Goal: Task Accomplishment & Management: Manage account settings

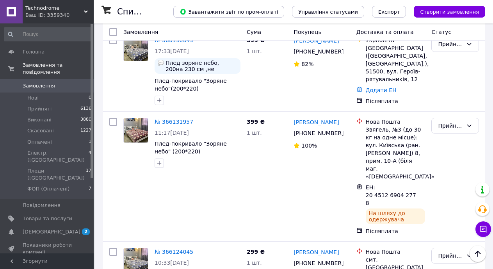
scroll to position [1454, 0]
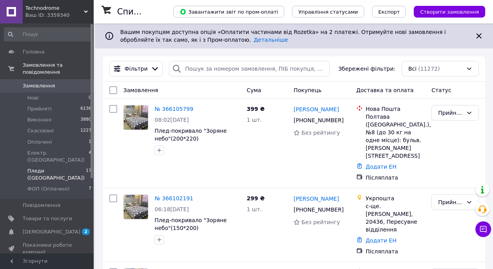
click at [87, 167] on span "17" at bounding box center [88, 174] width 5 height 14
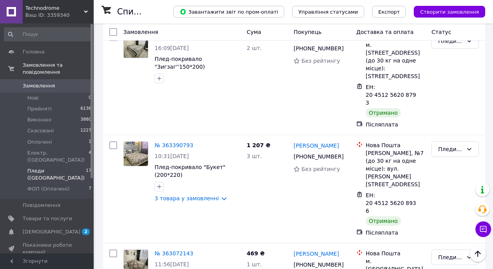
scroll to position [1349, 0]
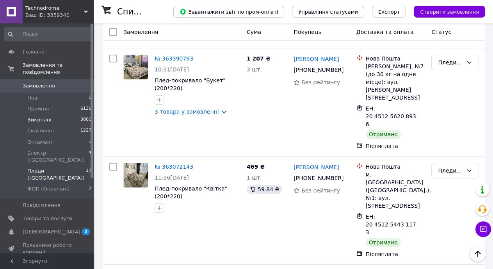
click at [46, 116] on span "Виконані" at bounding box center [39, 119] width 24 height 7
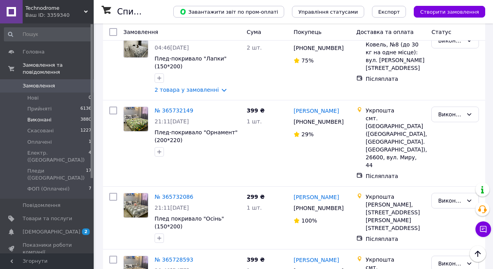
scroll to position [1182, 0]
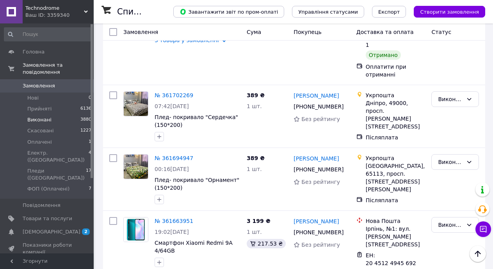
scroll to position [1370, 0]
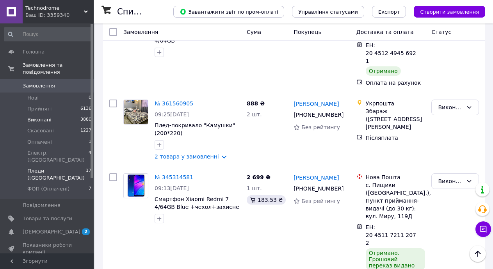
click at [39, 167] on span "Пледи ([GEOGRAPHIC_DATA])" at bounding box center [56, 174] width 58 height 14
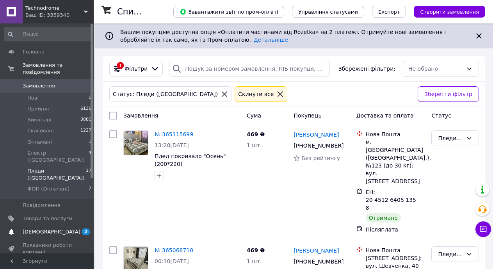
click at [61, 225] on link "[DEMOGRAPHIC_DATA] 2 0" at bounding box center [48, 231] width 96 height 13
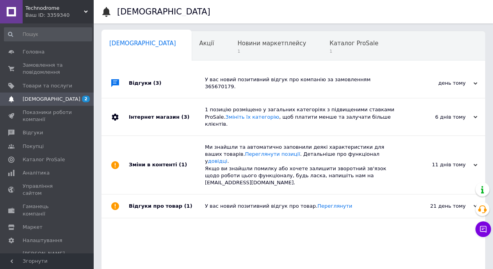
scroll to position [0, 3]
click at [260, 106] on div "1 позицію розміщено у загальних категоріях з підвищеними ставками ProSale. Змін…" at bounding box center [302, 116] width 194 height 21
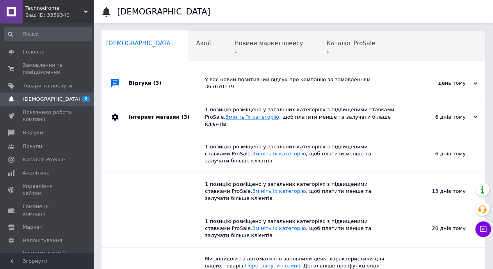
click at [239, 114] on link "Змініть їх категорію" at bounding box center [252, 117] width 54 height 6
